Goal: Transaction & Acquisition: Download file/media

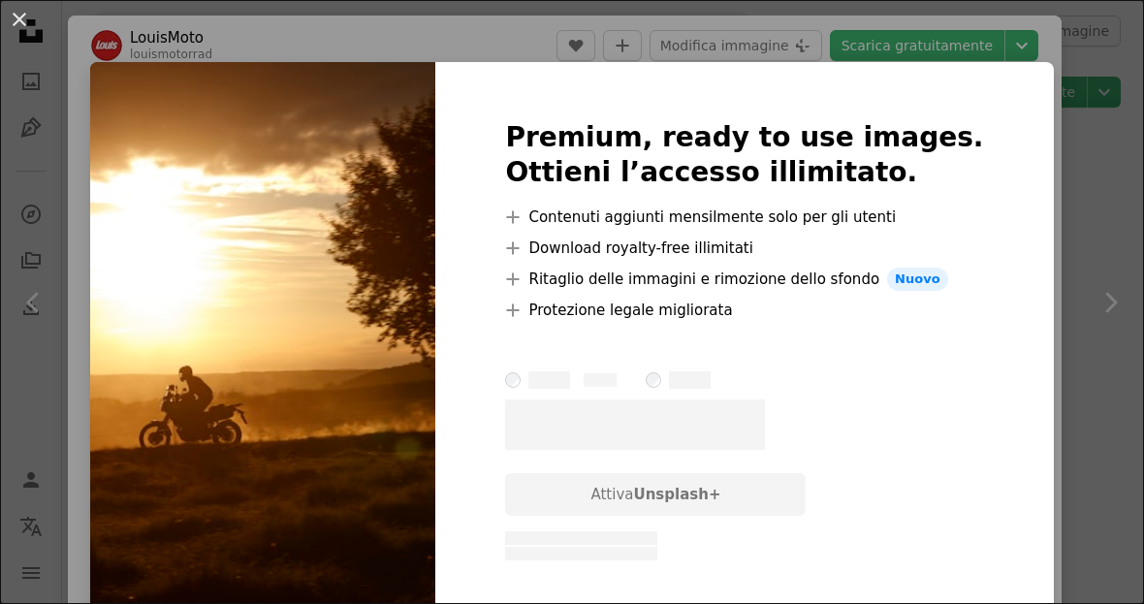
scroll to position [1467, 0]
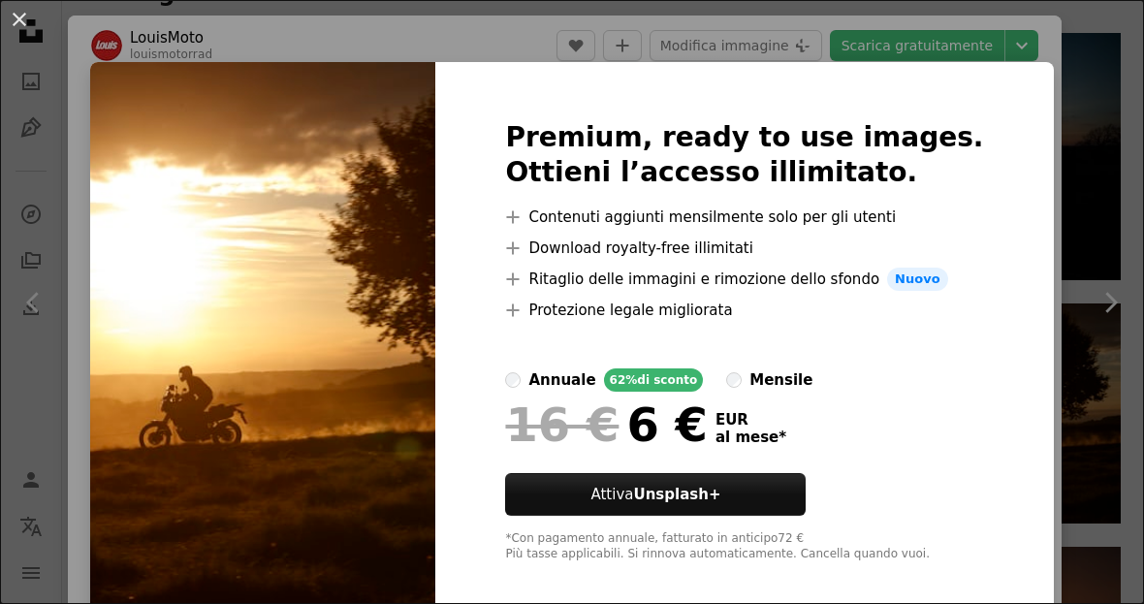
click at [173, 384] on img at bounding box center [262, 341] width 345 height 558
click at [1083, 237] on div "An X shape Premium, ready to use images. Ottieni l’accesso illimitato. A plus s…" at bounding box center [572, 302] width 1144 height 604
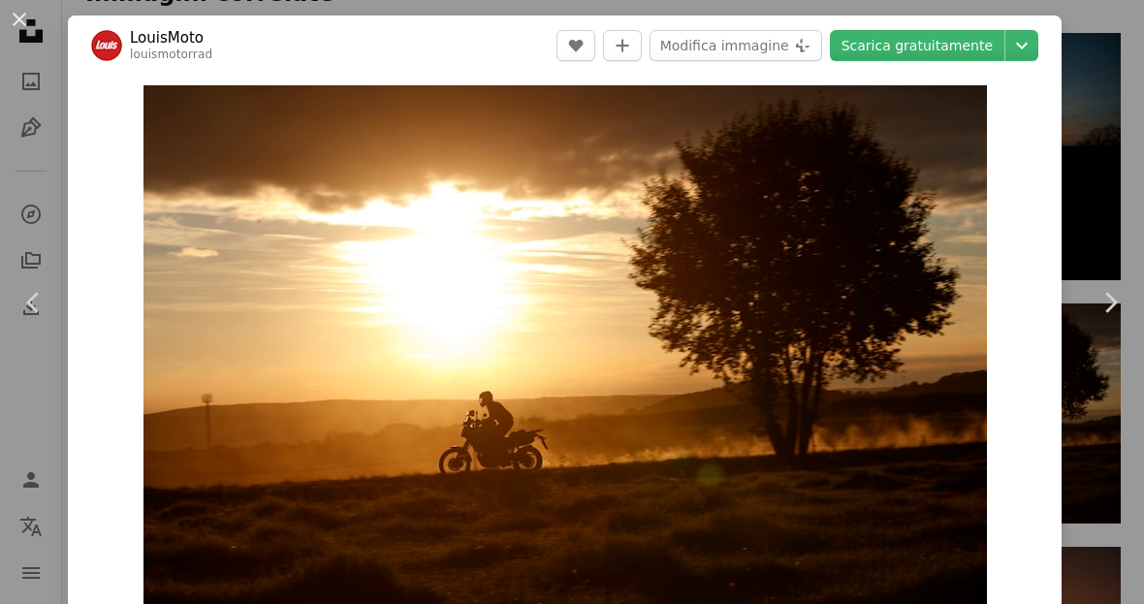
click at [1037, 42] on icon "Chevron down" at bounding box center [1021, 45] width 31 height 23
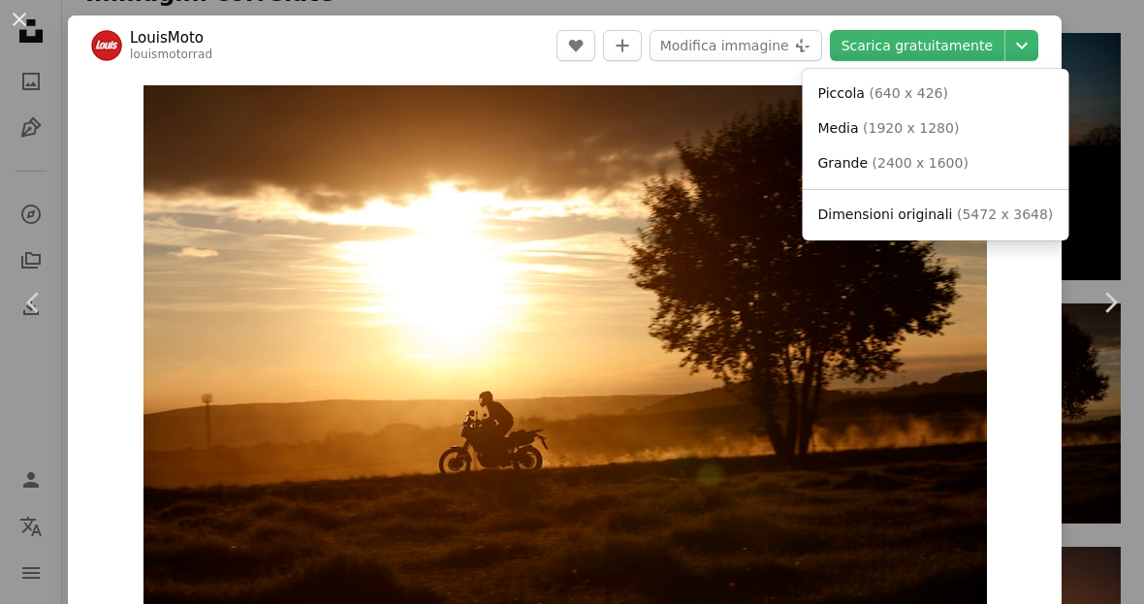
click at [980, 40] on dialog "An X shape Chevron left Chevron right LouisMoto louismotorrad A heart A plus si…" at bounding box center [572, 302] width 1144 height 604
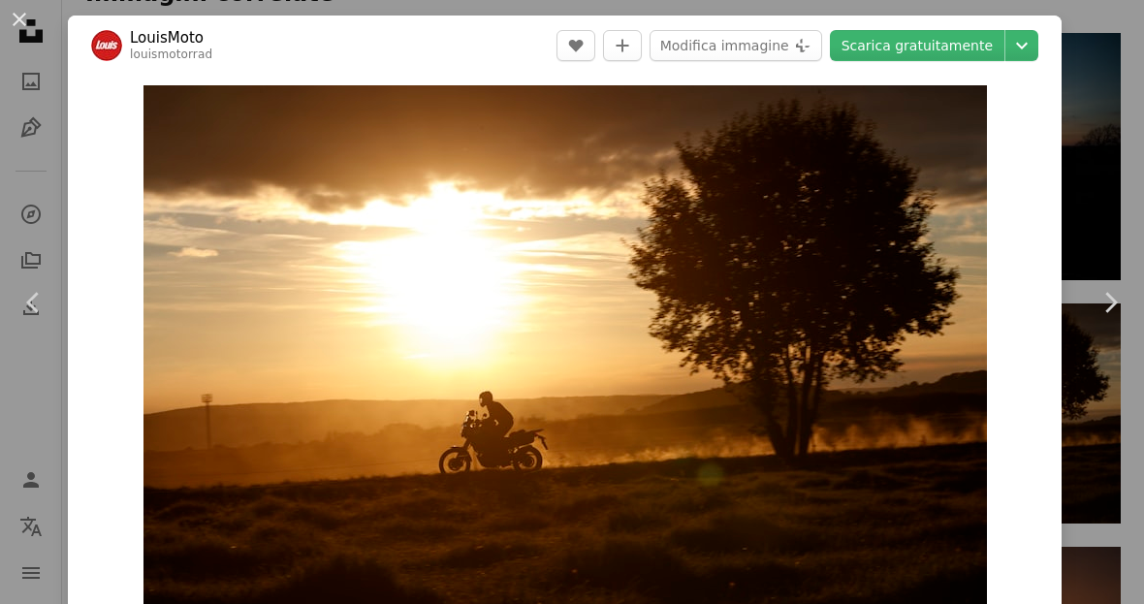
click at [981, 35] on link "Scarica gratuitamente" at bounding box center [917, 45] width 174 height 31
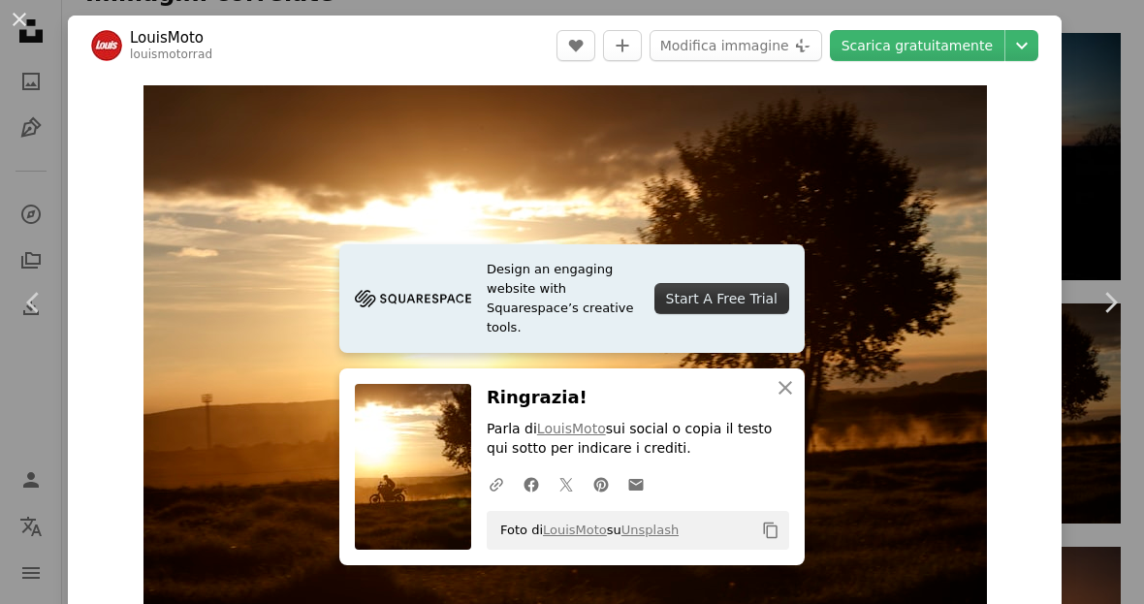
click at [769, 353] on link "Design an engaging website with Squarespace’s creative tools. Start A Free Trial" at bounding box center [571, 298] width 465 height 109
click at [327, 247] on img "Ingrandisci questa immagine" at bounding box center [564, 366] width 843 height 562
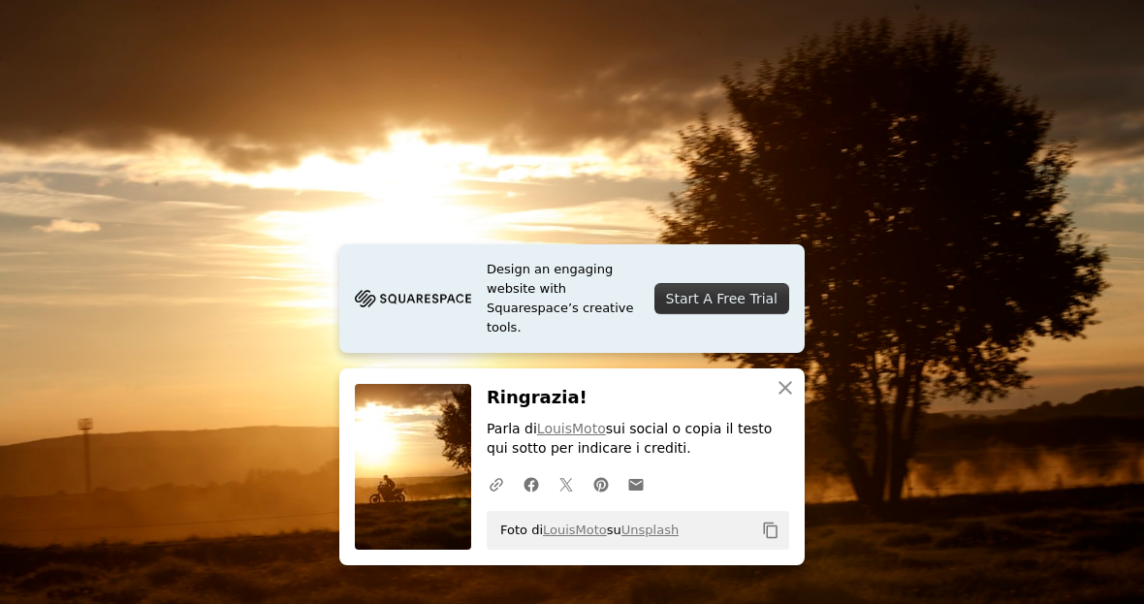
scroll to position [36, 0]
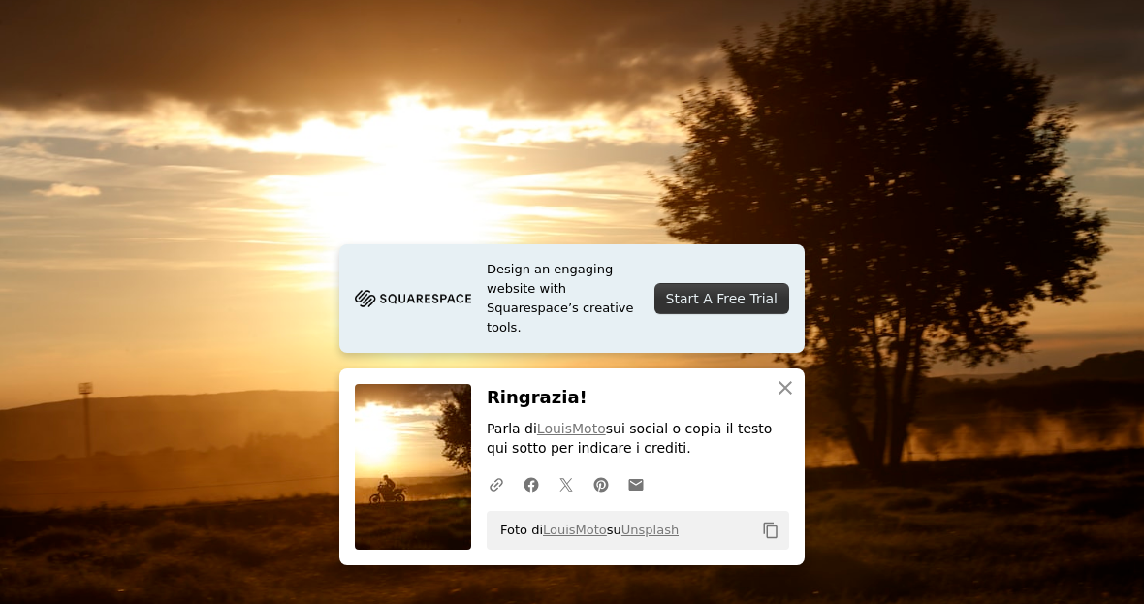
click at [780, 394] on icon "button" at bounding box center [785, 388] width 14 height 14
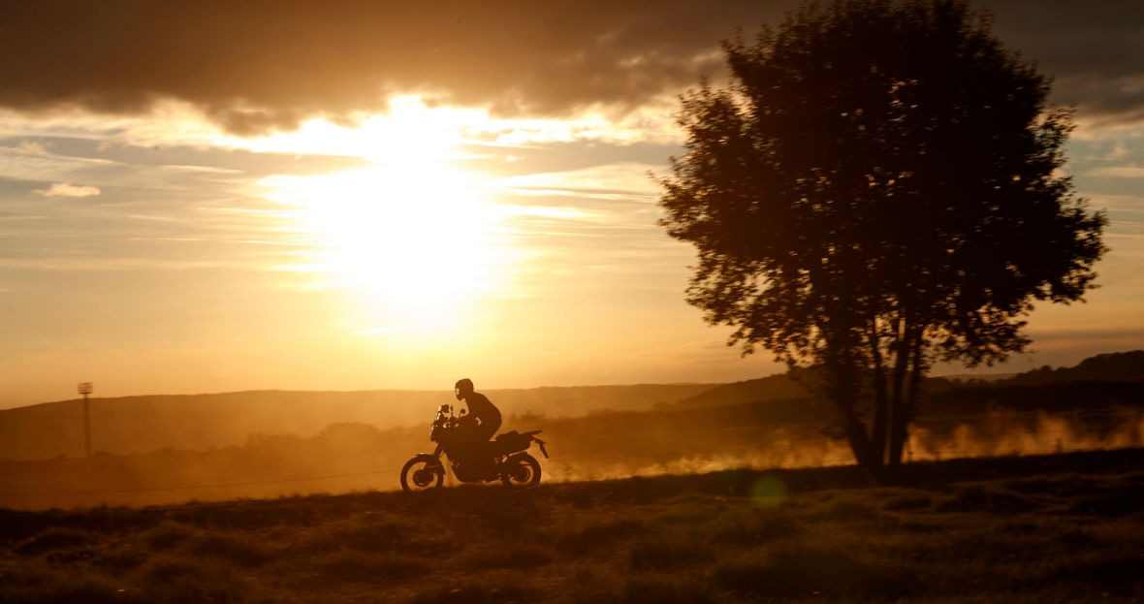
scroll to position [0, 0]
